Goal: Information Seeking & Learning: Learn about a topic

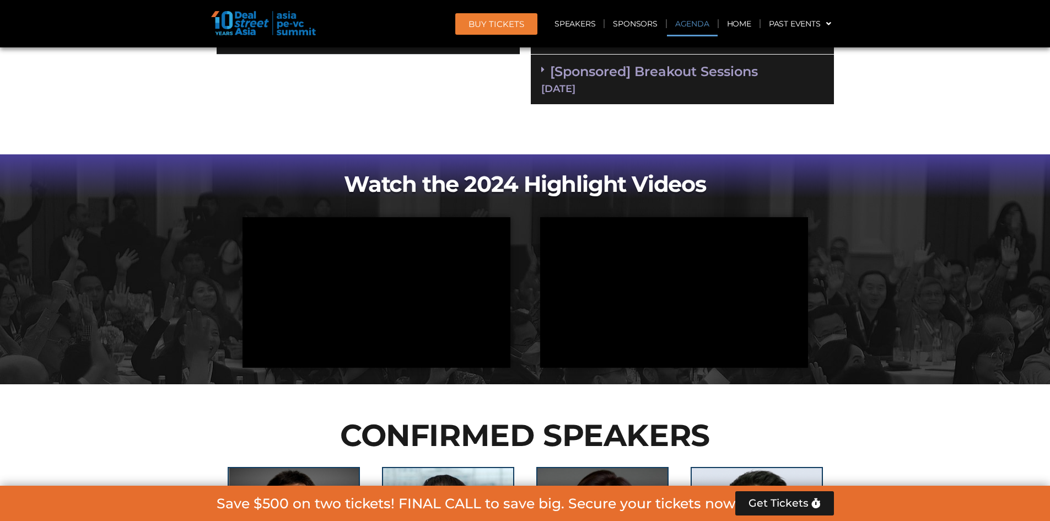
scroll to position [718, 0]
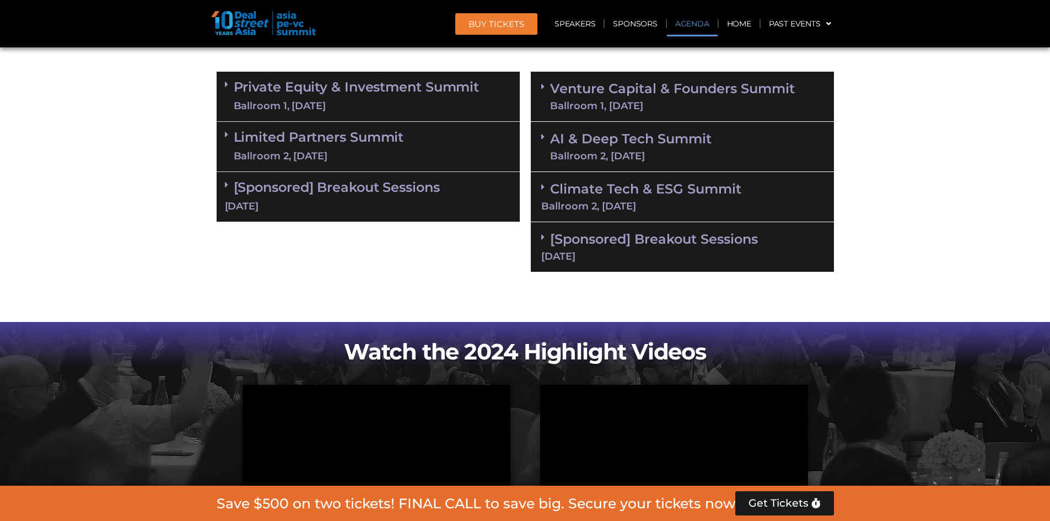
click at [387, 179] on link "[Sponsored] Breakout Sessions [DATE]" at bounding box center [368, 196] width 287 height 34
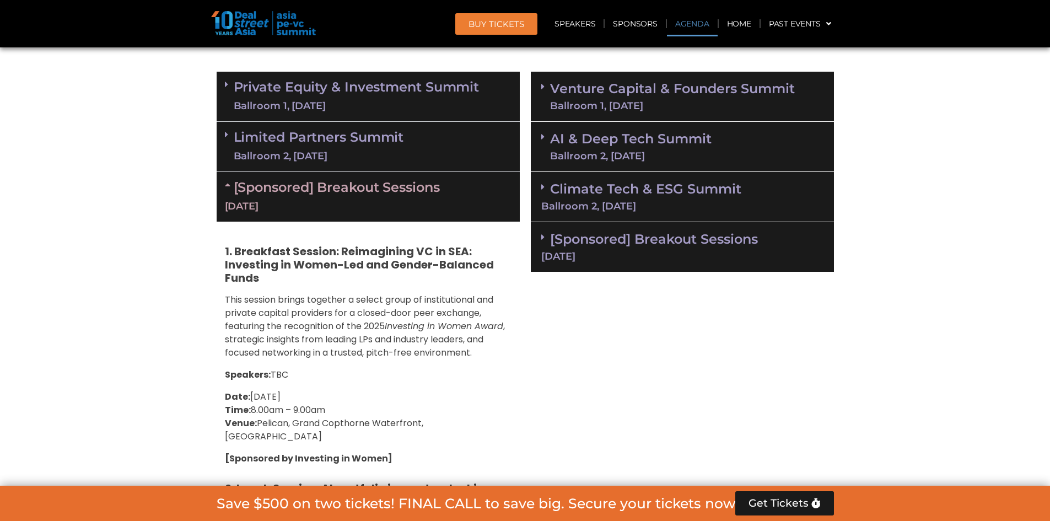
click at [380, 153] on div "Ballroom 2, [DATE]" at bounding box center [319, 156] width 170 height 14
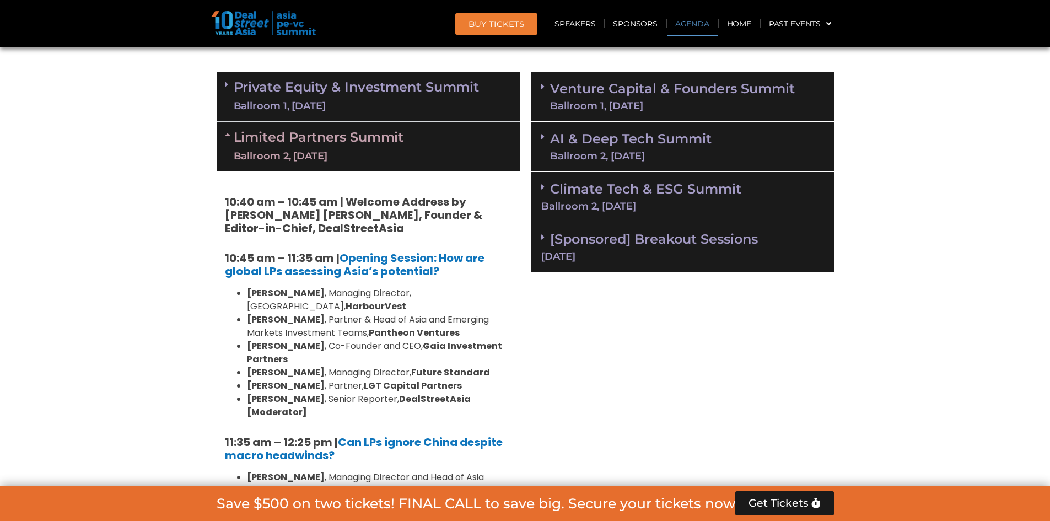
click at [376, 99] on div "Ballroom 1, [DATE]" at bounding box center [357, 106] width 246 height 14
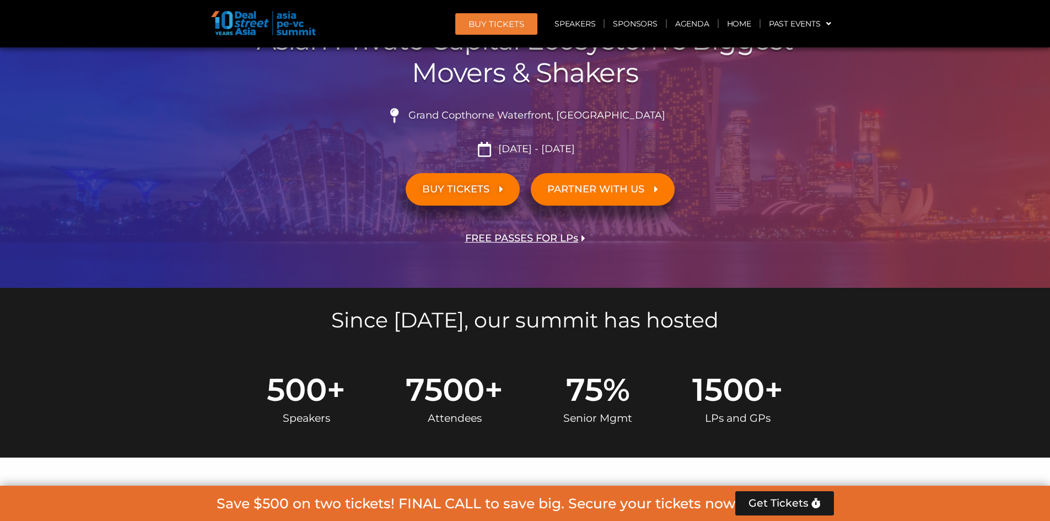
scroll to position [551, 0]
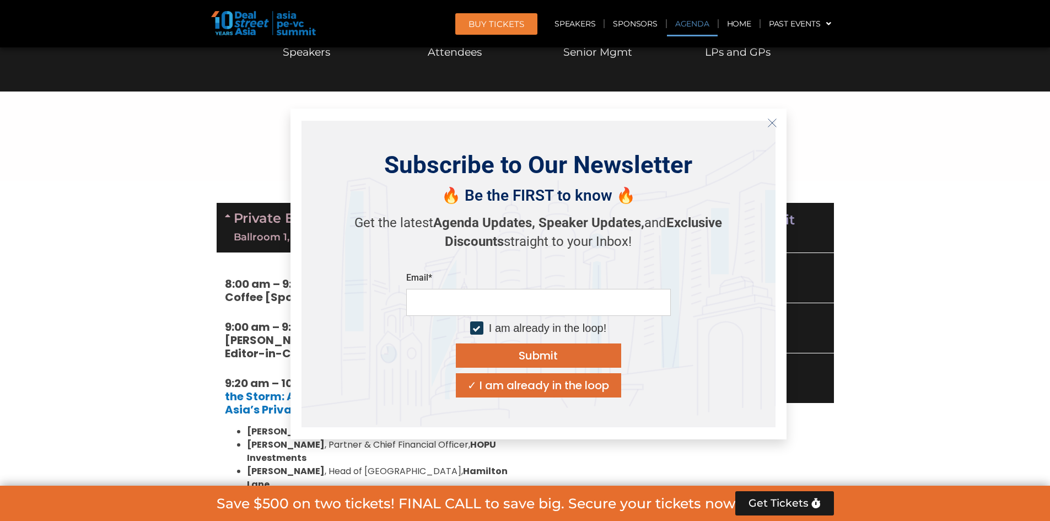
scroll to position [607, 0]
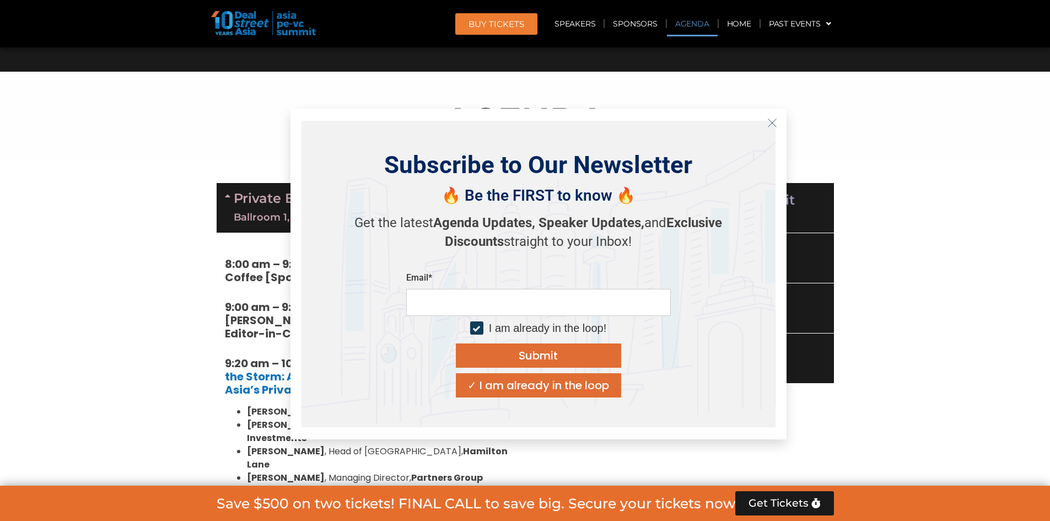
click at [777, 125] on button "Close" at bounding box center [773, 123] width 18 height 18
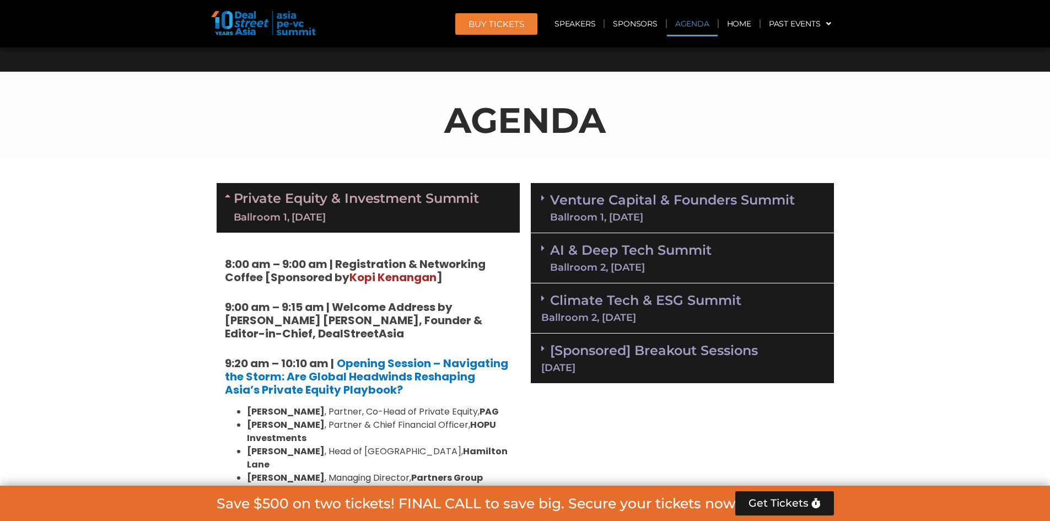
click at [721, 198] on link "Venture Capital & Founders​ Summit Ballroom 1, [DATE]" at bounding box center [672, 208] width 245 height 29
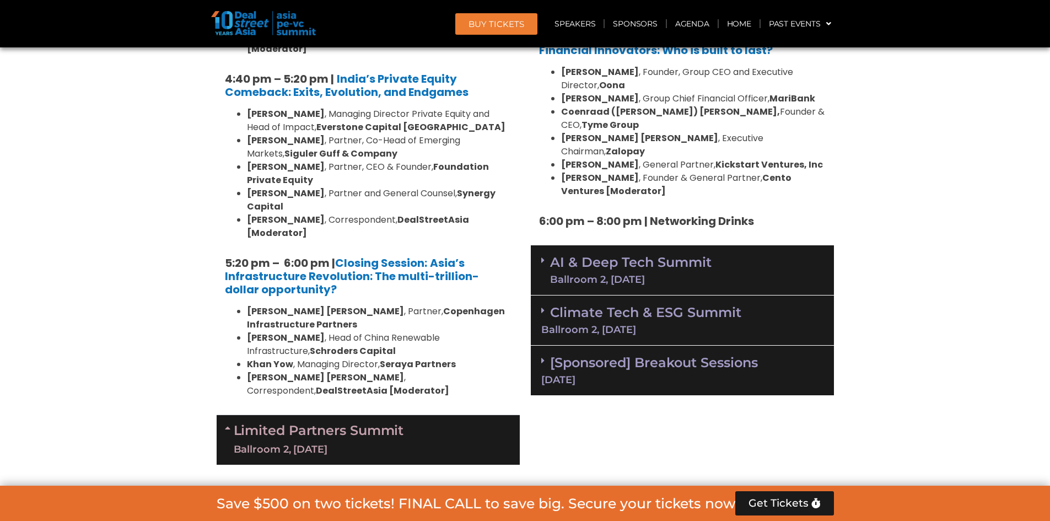
scroll to position [2316, 0]
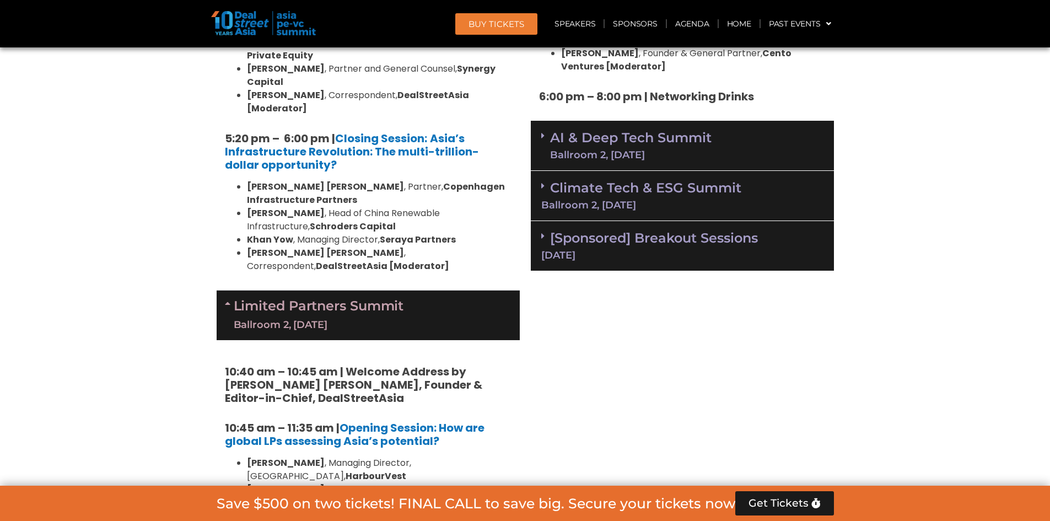
click at [651, 230] on link "[Sponsored] Breakout Sessions [DATE]" at bounding box center [682, 245] width 282 height 30
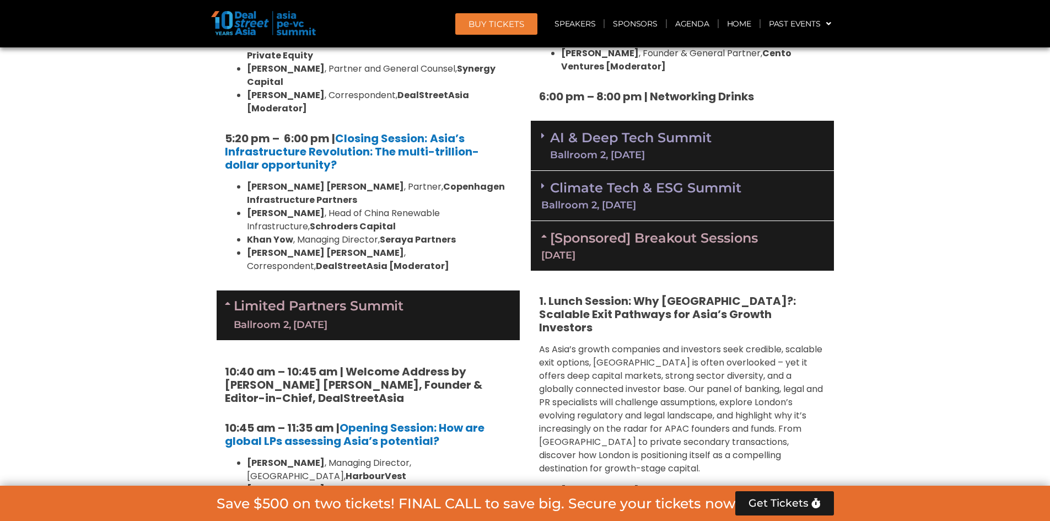
click at [638, 200] on div "Ballroom 2, [DATE]" at bounding box center [682, 205] width 282 height 10
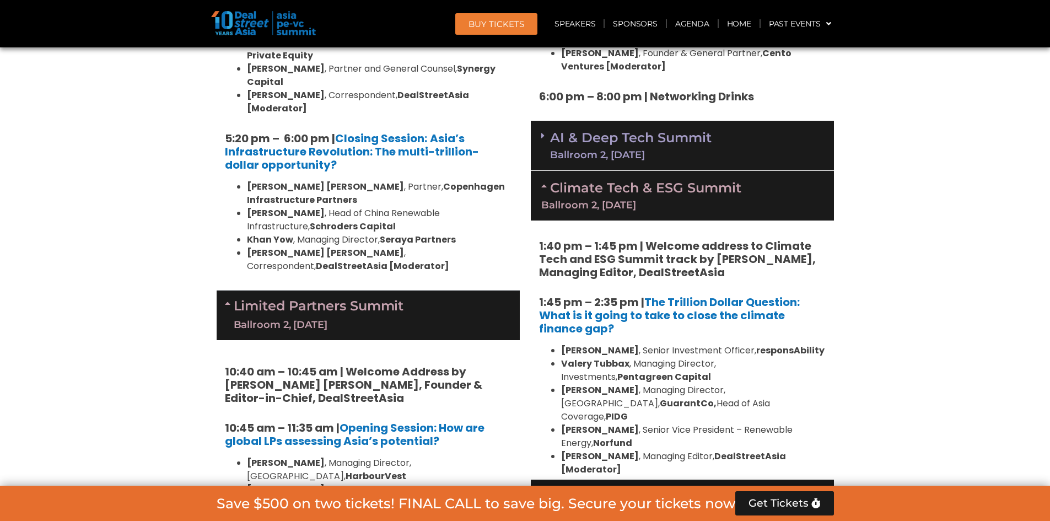
click at [631, 131] on link "AI & Deep Tech Summit Ballroom 2, [DATE]" at bounding box center [631, 145] width 162 height 29
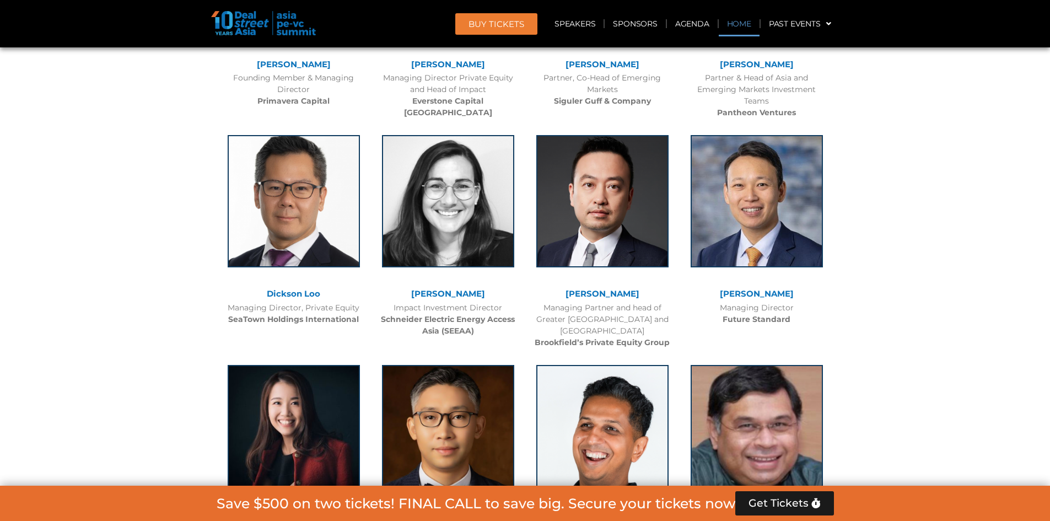
scroll to position [2558, 0]
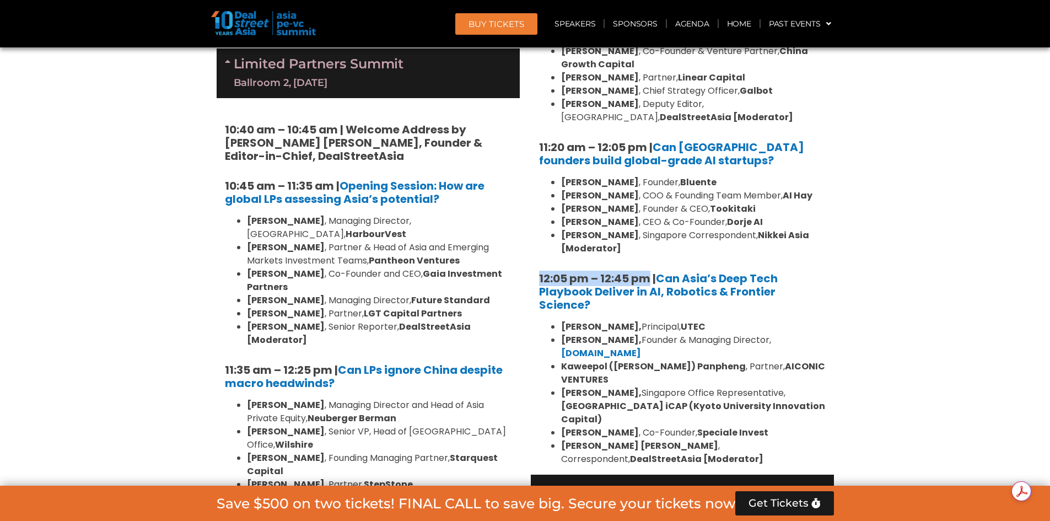
drag, startPoint x: 535, startPoint y: 194, endPoint x: 651, endPoint y: 192, distance: 115.8
click at [651, 192] on div "10:30 am – 10:35 am | Welcome address to AI and Deep Tech summit by [PERSON_NAM…" at bounding box center [682, 201] width 303 height 546
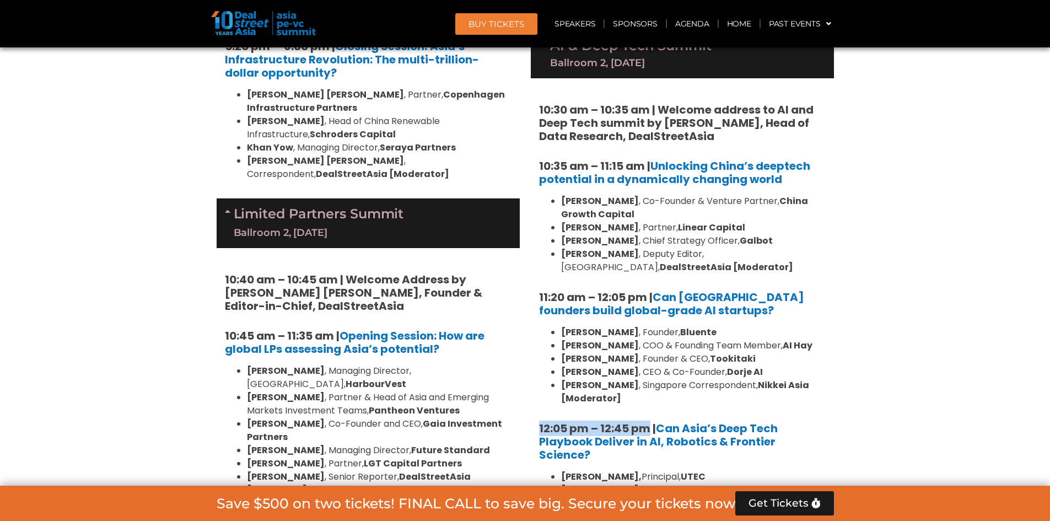
scroll to position [2503, 0]
